Goal: Transaction & Acquisition: Purchase product/service

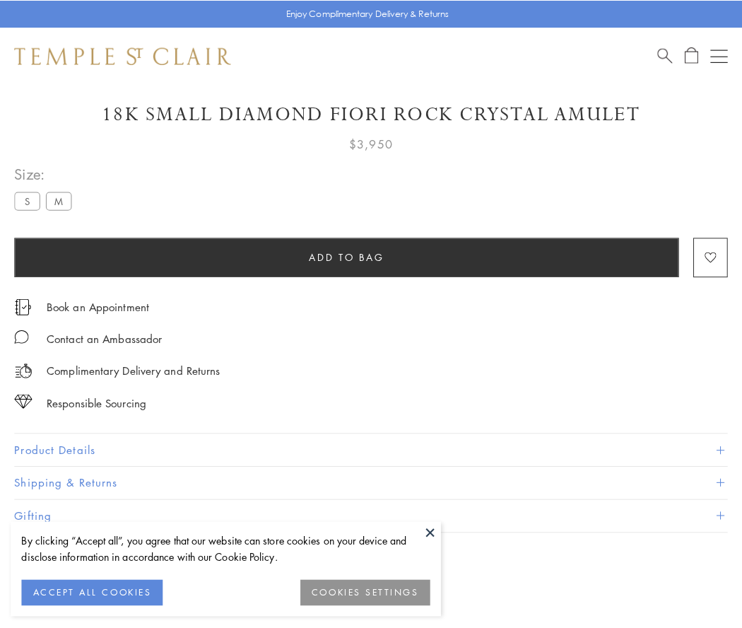
scroll to position [74, 0]
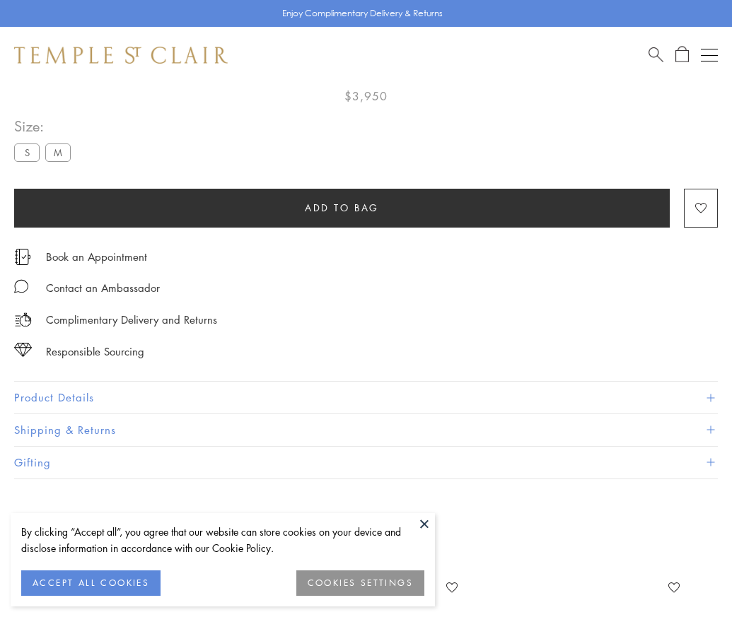
click at [341, 207] on span "Add to bag" at bounding box center [342, 208] width 74 height 16
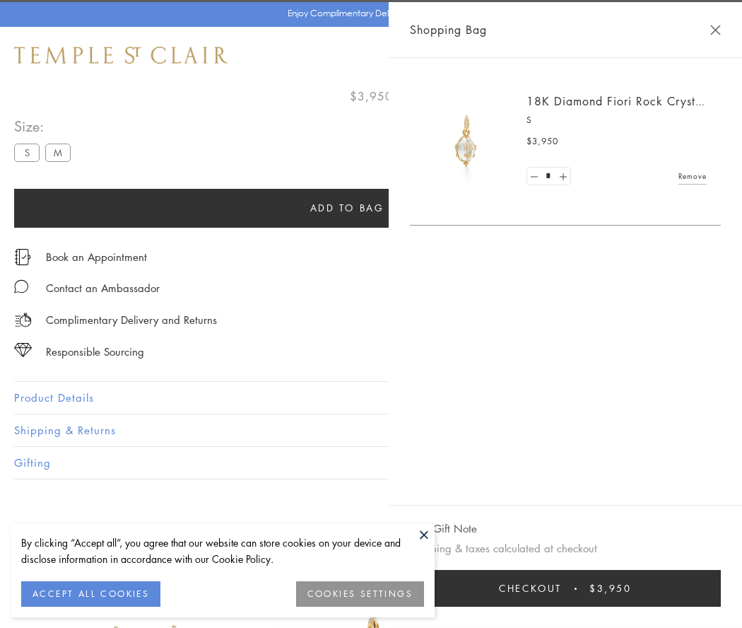
click at [666, 588] on button "Checkout $3,950" at bounding box center [565, 588] width 311 height 37
